Goal: Download file/media

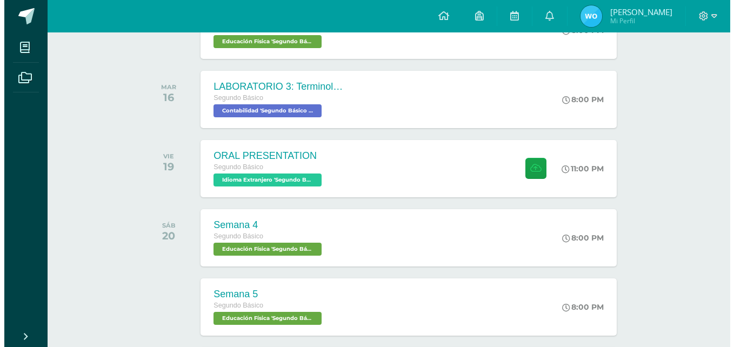
scroll to position [303, 0]
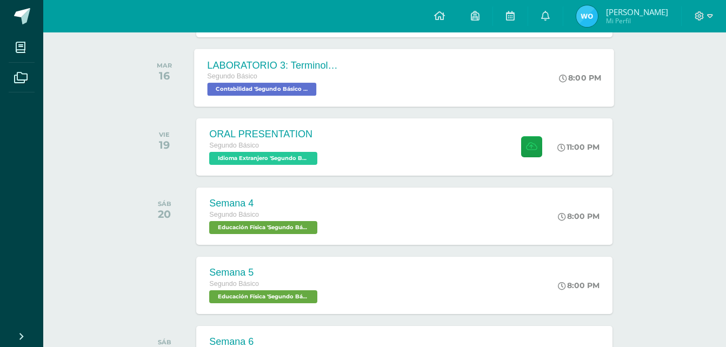
click at [502, 76] on div "LABORATORIO 3: Terminología de la cuenta. Segundo Básico Contabilidad 'Segundo …" at bounding box center [405, 78] width 420 height 58
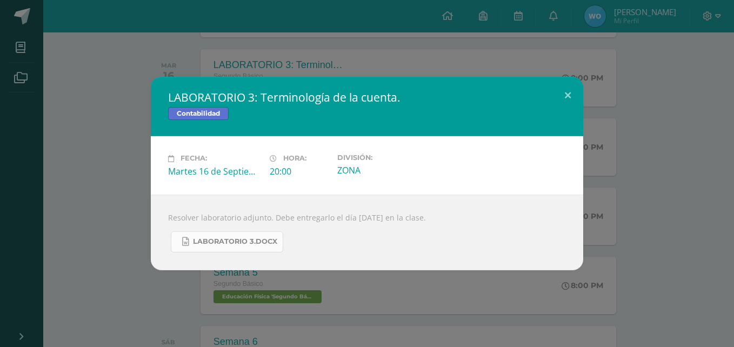
click at [279, 241] on link "LABORATORIO 3.docx" at bounding box center [227, 241] width 112 height 21
click at [221, 246] on span "LABORATORIO 3.docx" at bounding box center [235, 241] width 84 height 9
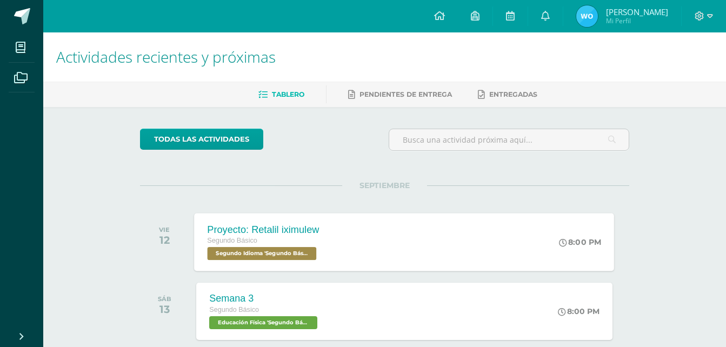
click at [433, 256] on div "Proyecto: Retalil iximulew Segundo Básico Segundo Idioma 'Segundo Básico A' 8:0…" at bounding box center [405, 242] width 420 height 58
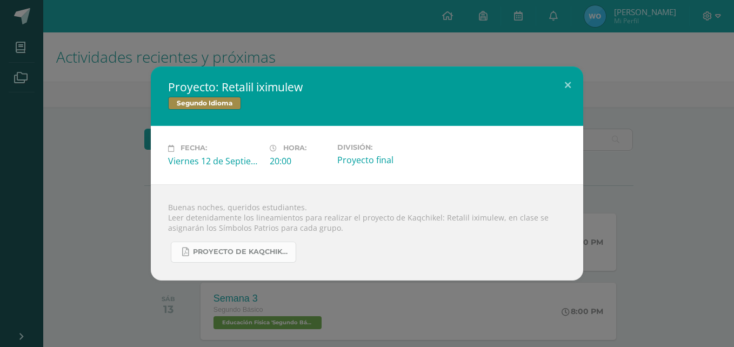
click at [224, 249] on span "Proyecto de Kaqchikel IV Unidad Secundaria.pdf" at bounding box center [241, 252] width 97 height 9
